Goal: Task Accomplishment & Management: Manage account settings

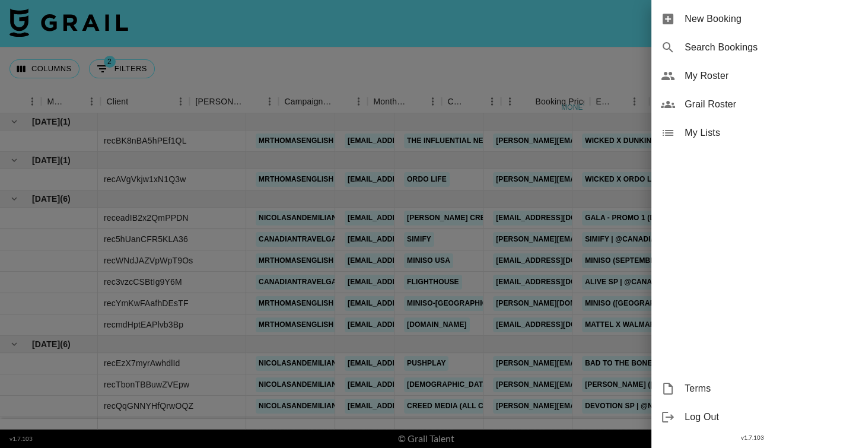
scroll to position [81, 0]
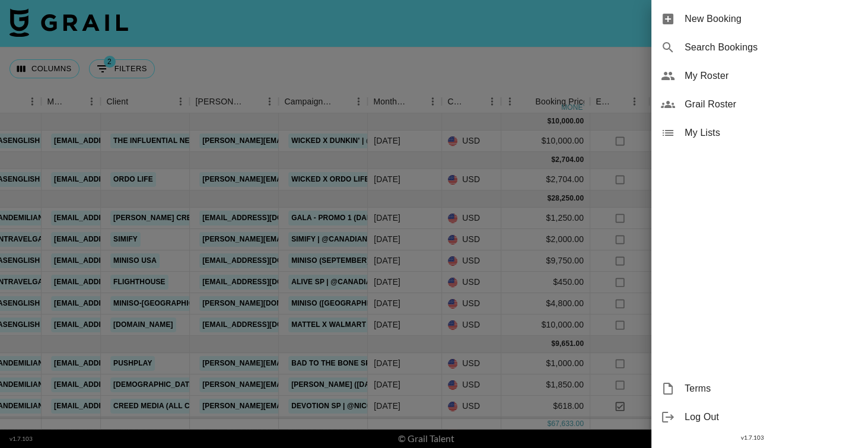
click at [716, 84] on div "My Roster" at bounding box center [752, 76] width 202 height 28
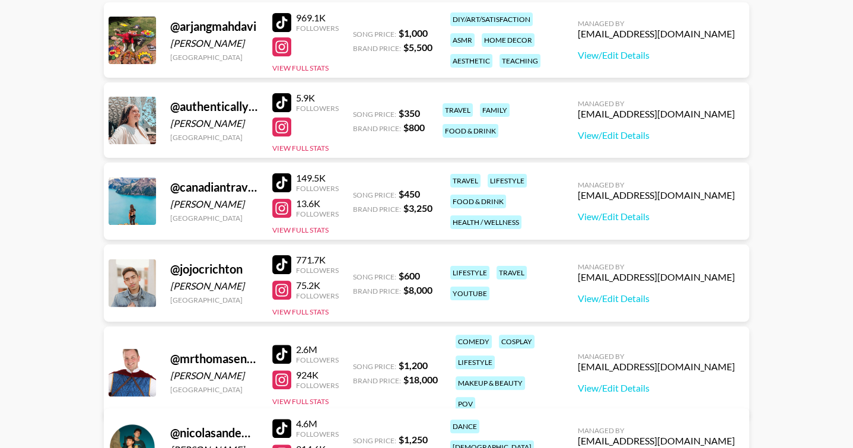
scroll to position [177, 0]
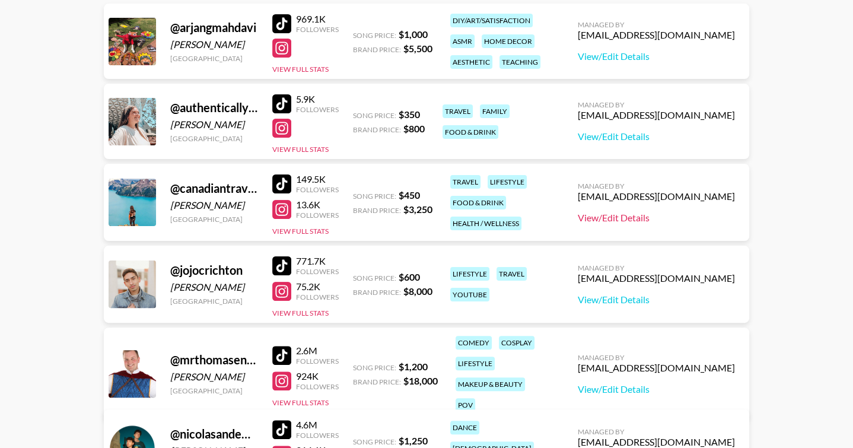
click at [653, 218] on link "View/Edit Details" at bounding box center [656, 218] width 157 height 12
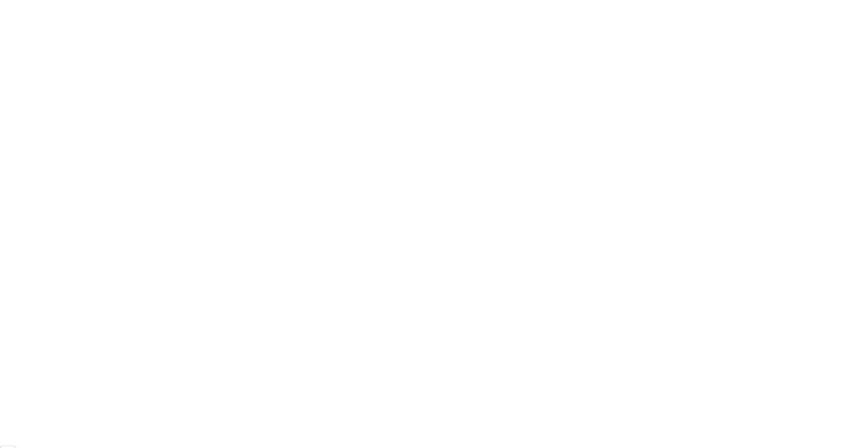
scroll to position [81, 0]
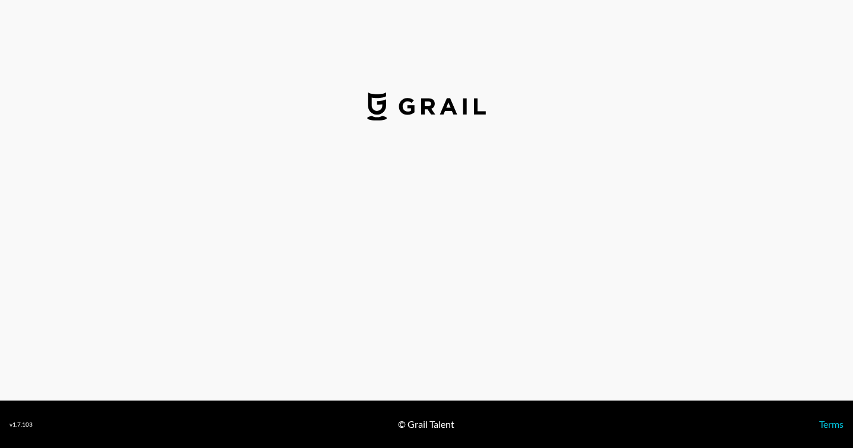
select select "USD"
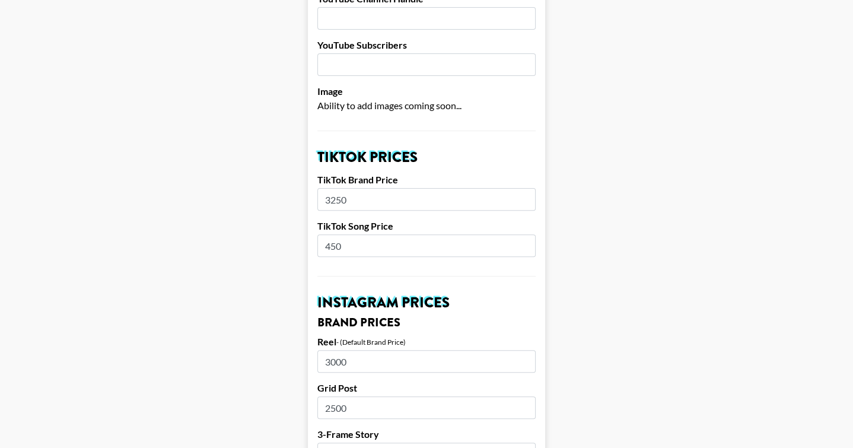
scroll to position [313, 0]
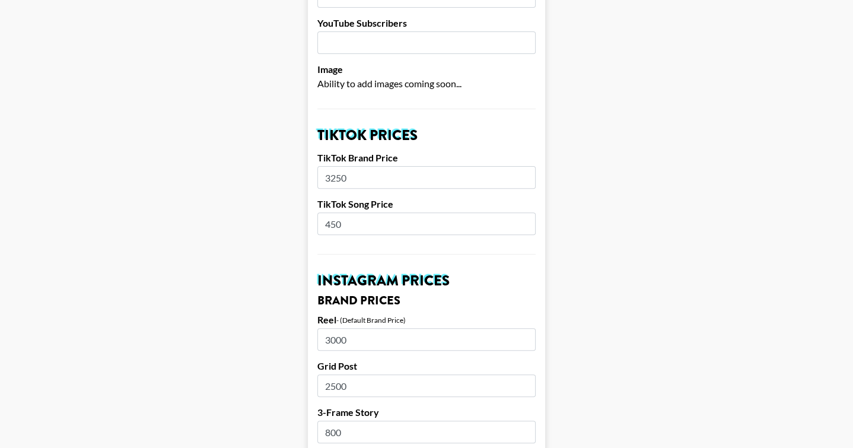
drag, startPoint x: 355, startPoint y: 223, endPoint x: 262, endPoint y: 218, distance: 92.6
type input "650"
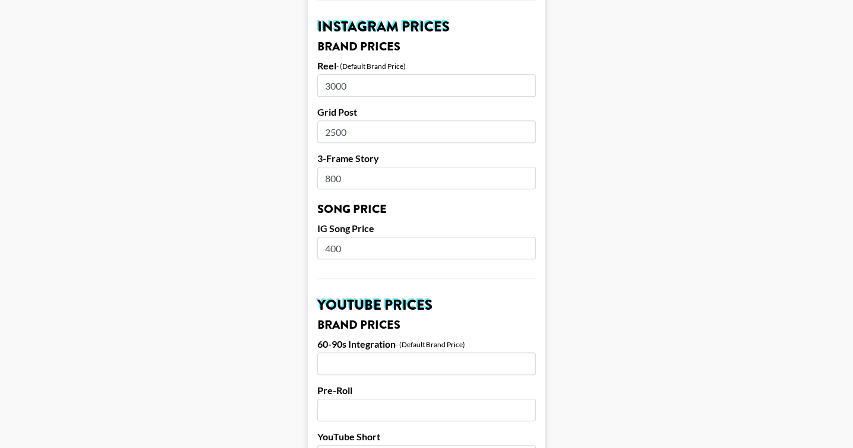
scroll to position [605, 0]
type textarea "0"
drag, startPoint x: 359, startPoint y: 248, endPoint x: 197, endPoint y: 245, distance: 162.5
click at [199, 245] on main "Your changes have been saved! Airtable ID: recuWqAWPBdRMdPBc Manager(s) [EMAIL_…" at bounding box center [426, 219] width 834 height 1514
type input "500"
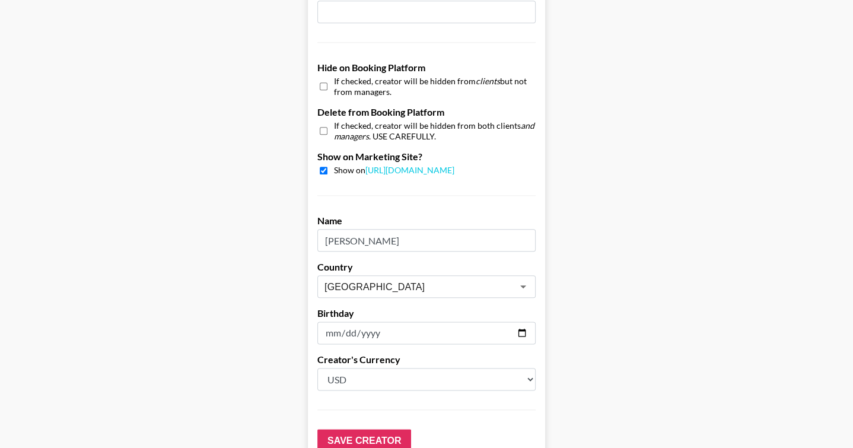
scroll to position [1197, 0]
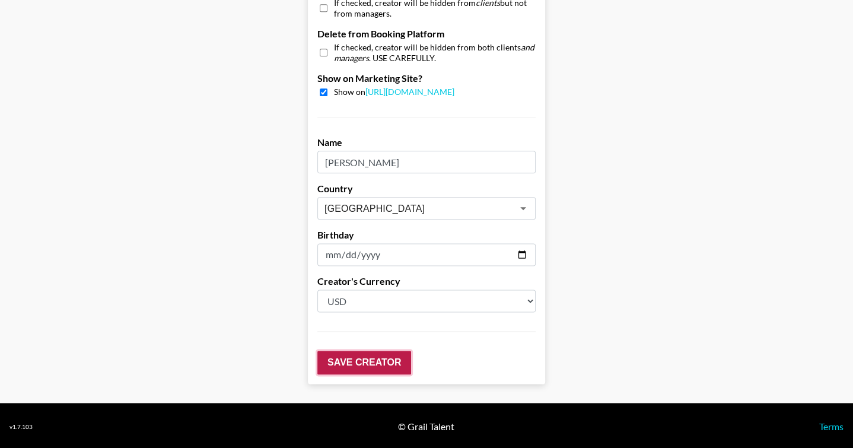
click at [375, 359] on input "Save Creator" at bounding box center [364, 362] width 94 height 24
